Goal: Find specific page/section: Find specific page/section

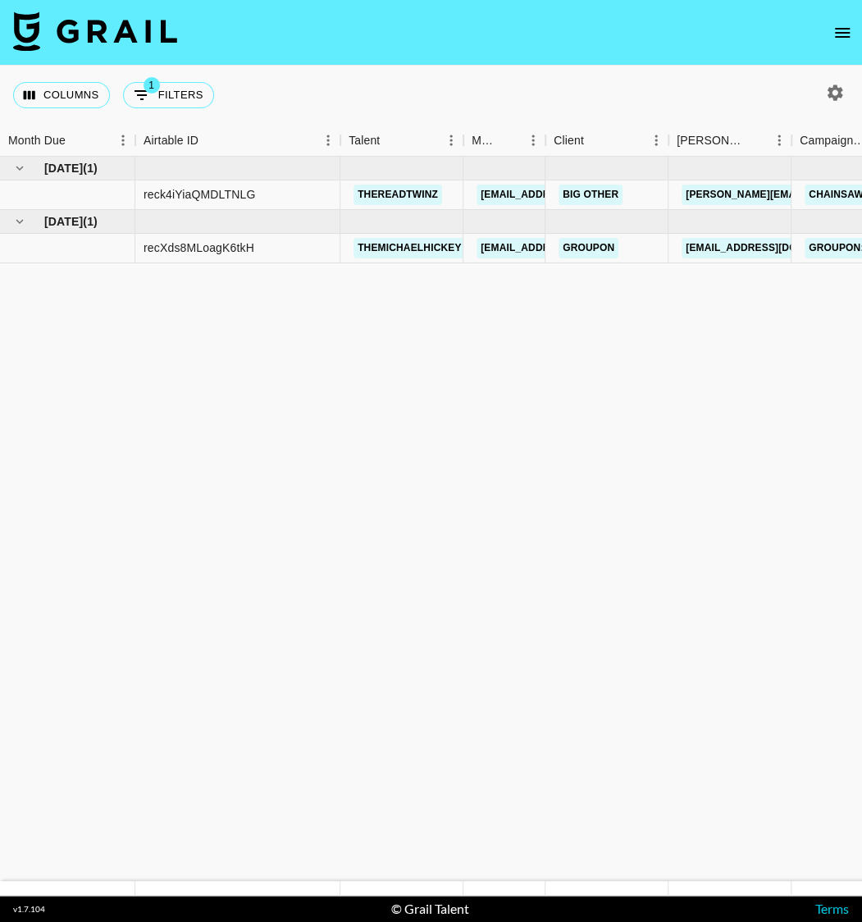
click at [835, 33] on icon "open drawer" at bounding box center [842, 33] width 15 height 10
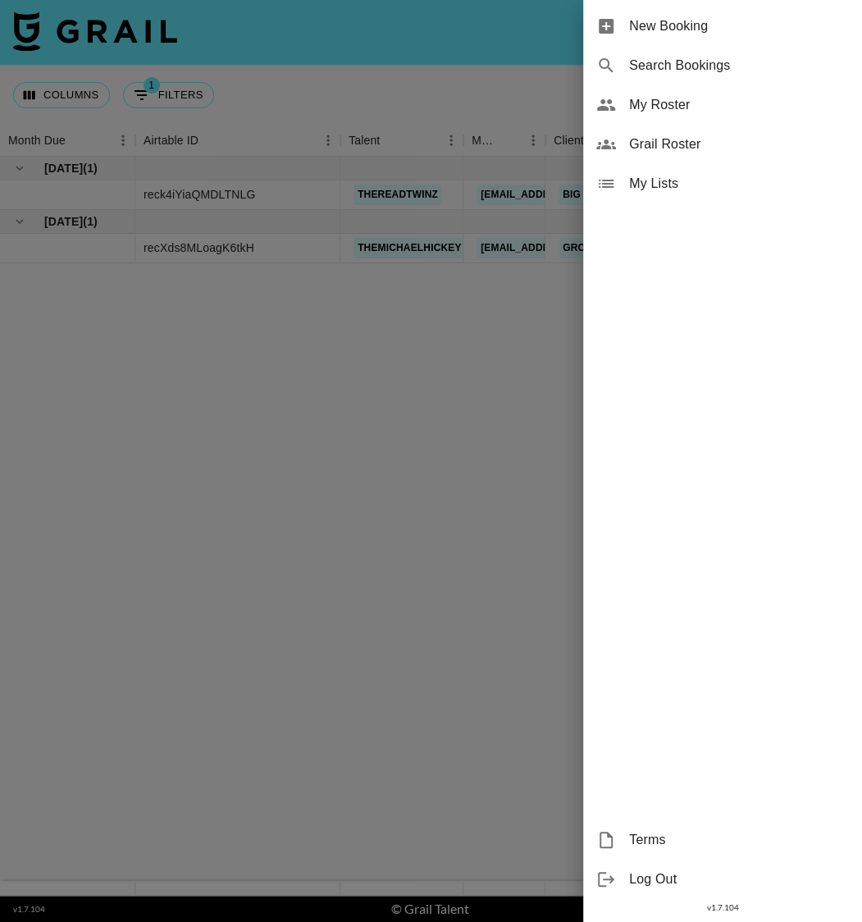
click at [670, 144] on span "Grail Roster" at bounding box center [739, 144] width 220 height 20
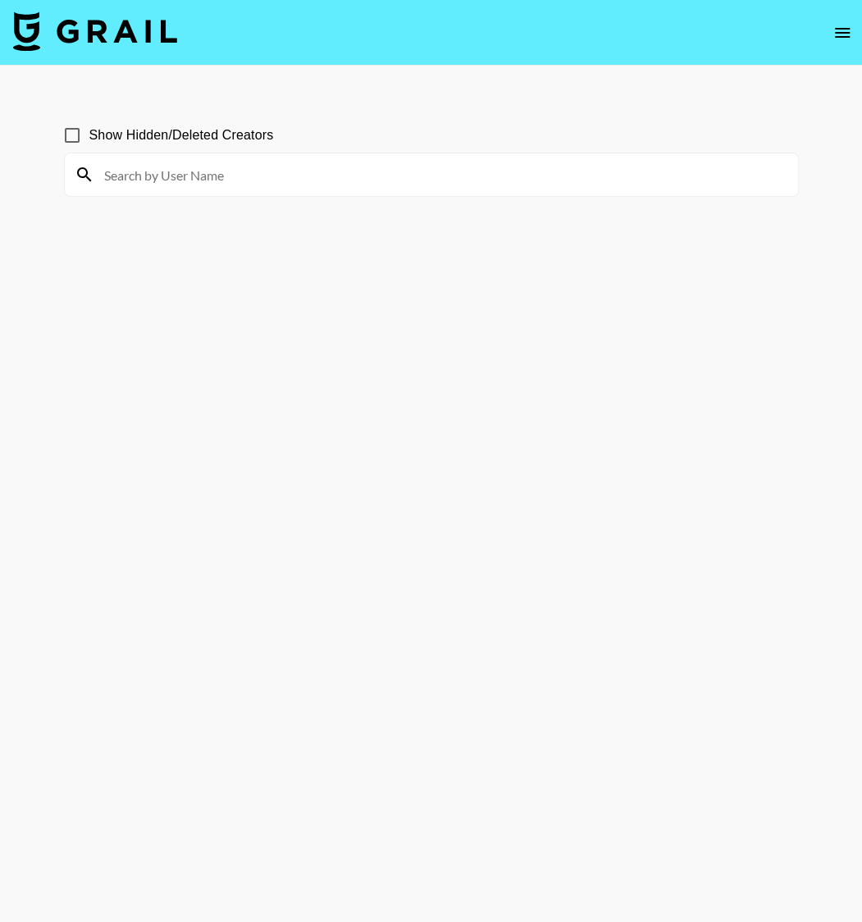
click at [353, 176] on input at bounding box center [441, 175] width 694 height 26
click at [220, 172] on input at bounding box center [441, 175] width 694 height 26
click at [221, 177] on input at bounding box center [441, 175] width 694 height 26
click at [170, 180] on input at bounding box center [441, 175] width 694 height 26
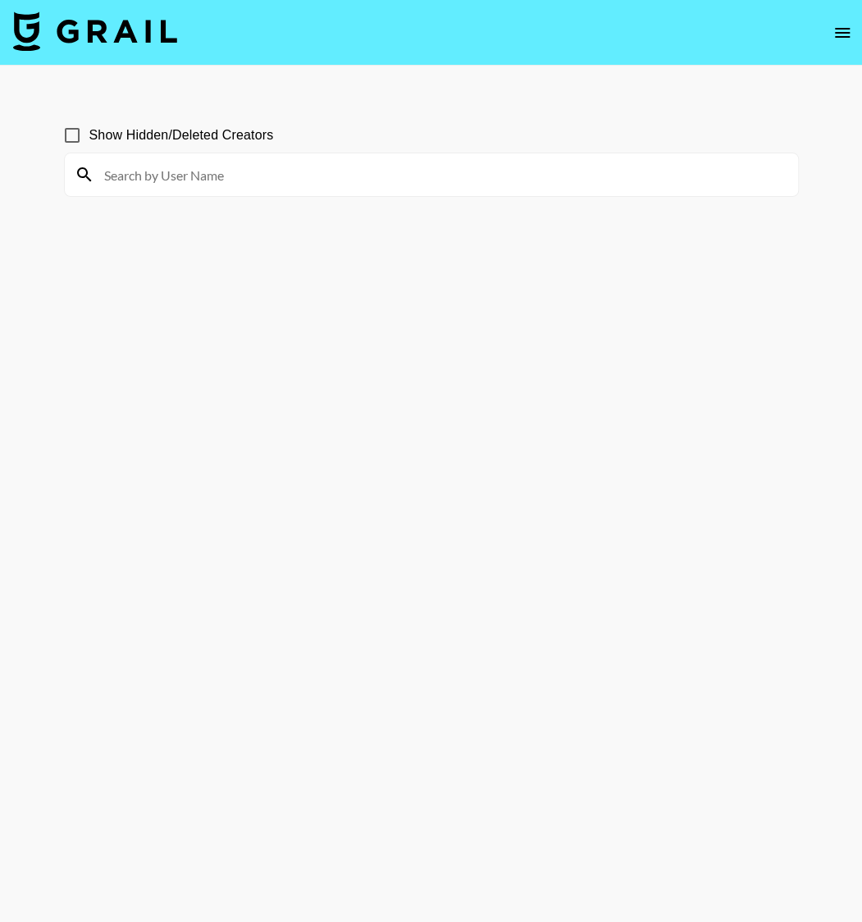
click at [122, 175] on input at bounding box center [441, 175] width 694 height 26
click at [231, 174] on input at bounding box center [441, 175] width 694 height 26
paste input "mehganjames"
type input "mehganjames"
click at [167, 170] on input "mehganjames" at bounding box center [441, 175] width 694 height 26
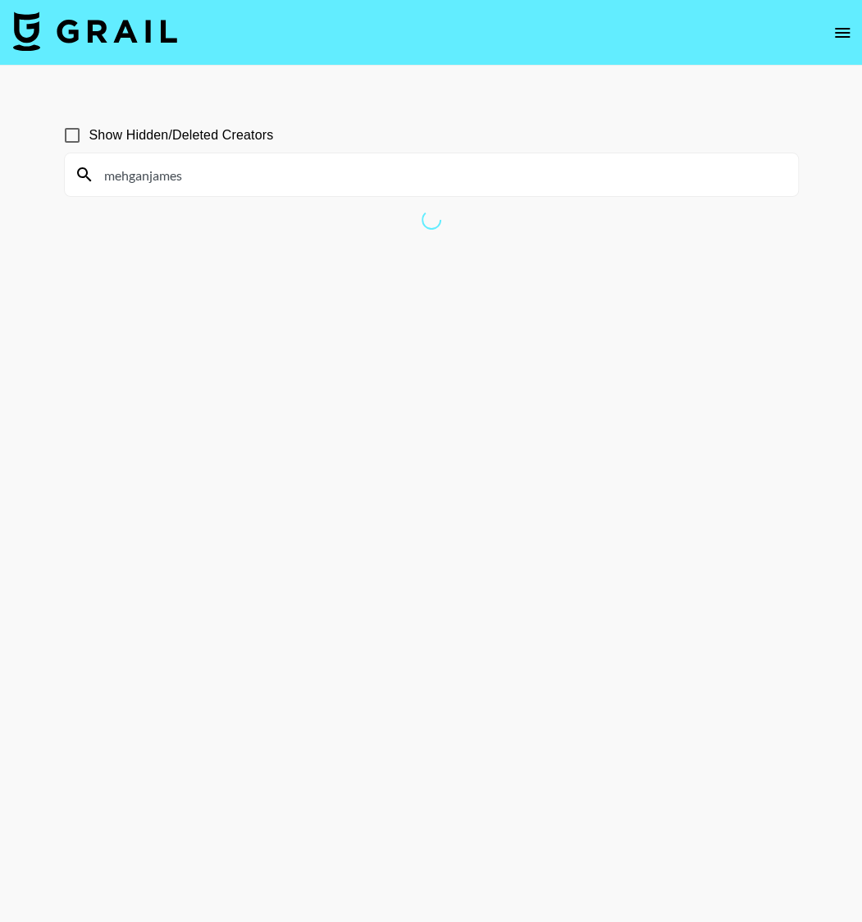
drag, startPoint x: 215, startPoint y: 171, endPoint x: 91, endPoint y: 179, distance: 124.1
click at [91, 179] on div "mehganjames" at bounding box center [431, 174] width 733 height 43
